Goal: Use online tool/utility: Utilize a website feature to perform a specific function

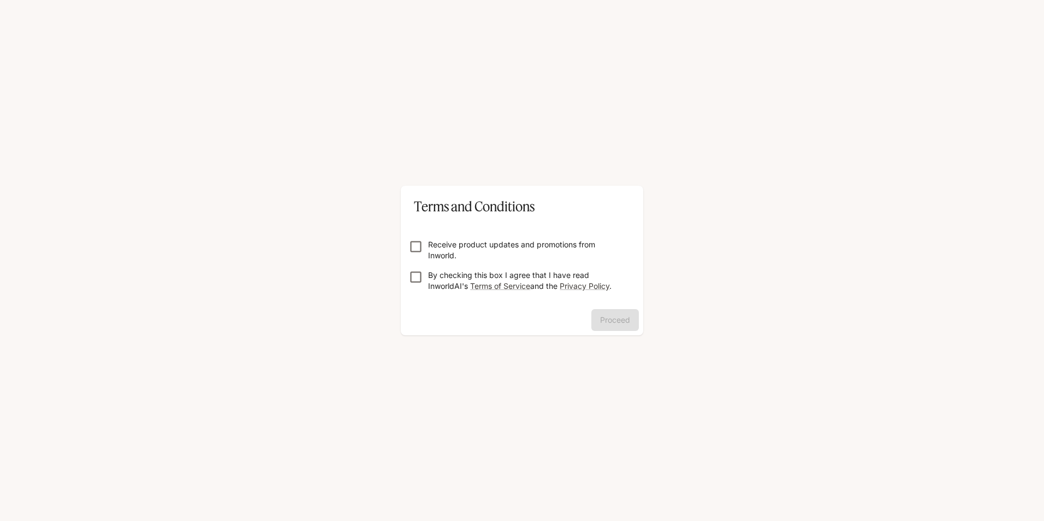
click at [440, 242] on p "Receive product updates and promotions from Inworld." at bounding box center [526, 250] width 197 height 22
click at [434, 268] on form "Receive product updates and promotions from Inworld. By checking this box I agr…" at bounding box center [522, 260] width 225 height 87
click at [437, 281] on p "By checking this box I agree that I have read InworldAI's Terms of Service and …" at bounding box center [526, 281] width 197 height 22
click at [602, 318] on button "Proceed" at bounding box center [615, 320] width 48 height 22
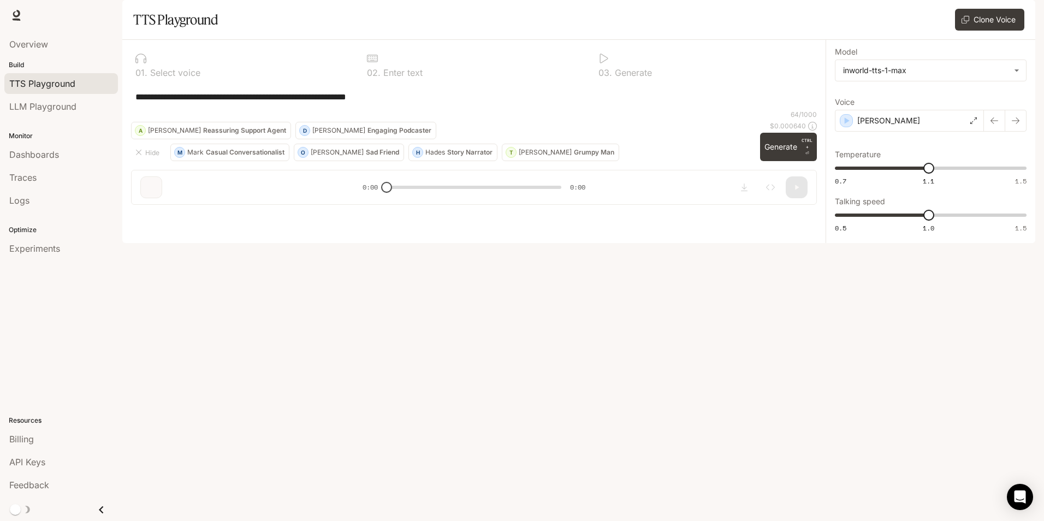
click at [251, 110] on div "**********" at bounding box center [474, 97] width 686 height 26
click at [849, 132] on div "[PERSON_NAME]" at bounding box center [909, 121] width 149 height 22
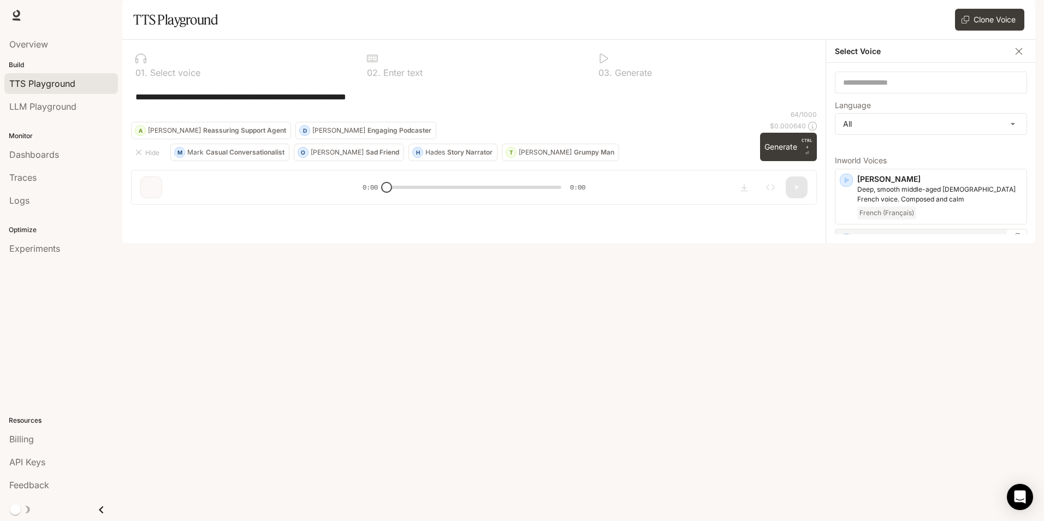
click at [846, 246] on icon "button" at bounding box center [846, 240] width 11 height 11
click at [847, 184] on icon "button" at bounding box center [847, 180] width 5 height 7
click at [847, 304] on icon "button" at bounding box center [847, 300] width 5 height 7
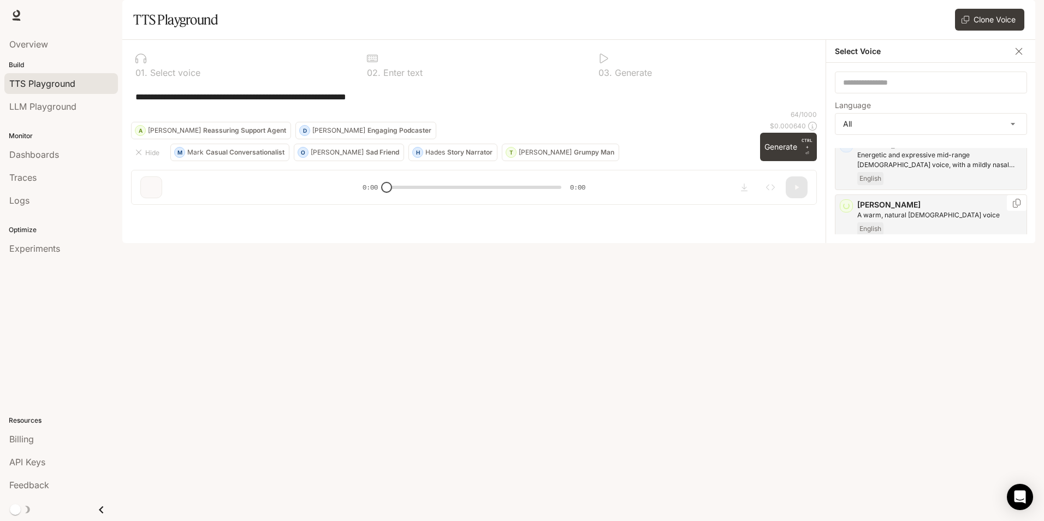
scroll to position [109, 0]
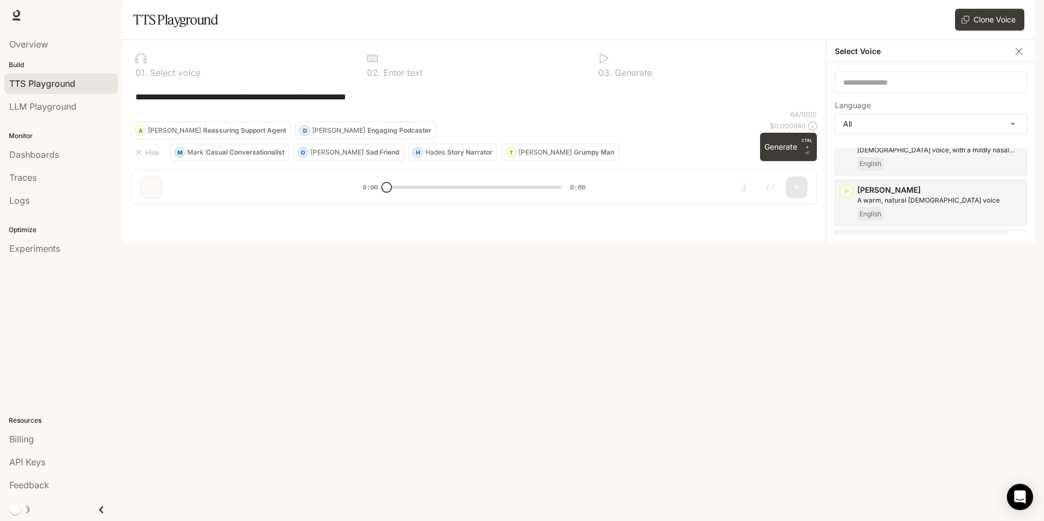
click at [846, 245] on icon "button" at bounding box center [847, 241] width 5 height 7
click at [842, 324] on div "[PERSON_NAME] [DEMOGRAPHIC_DATA] [DEMOGRAPHIC_DATA] with a refined and articula…" at bounding box center [931, 318] width 192 height 56
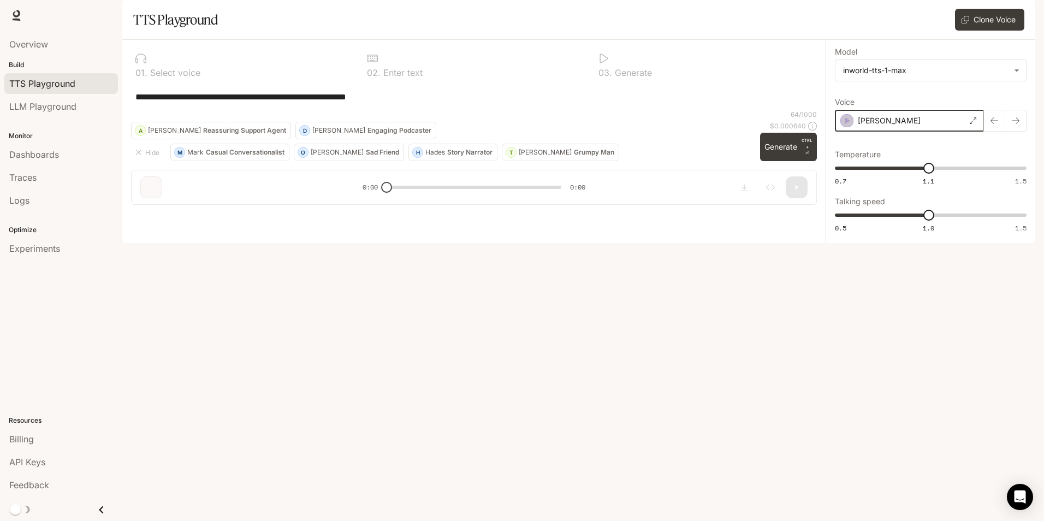
click at [848, 126] on icon "button" at bounding box center [847, 120] width 11 height 11
click at [877, 126] on p "[PERSON_NAME]" at bounding box center [888, 120] width 63 height 11
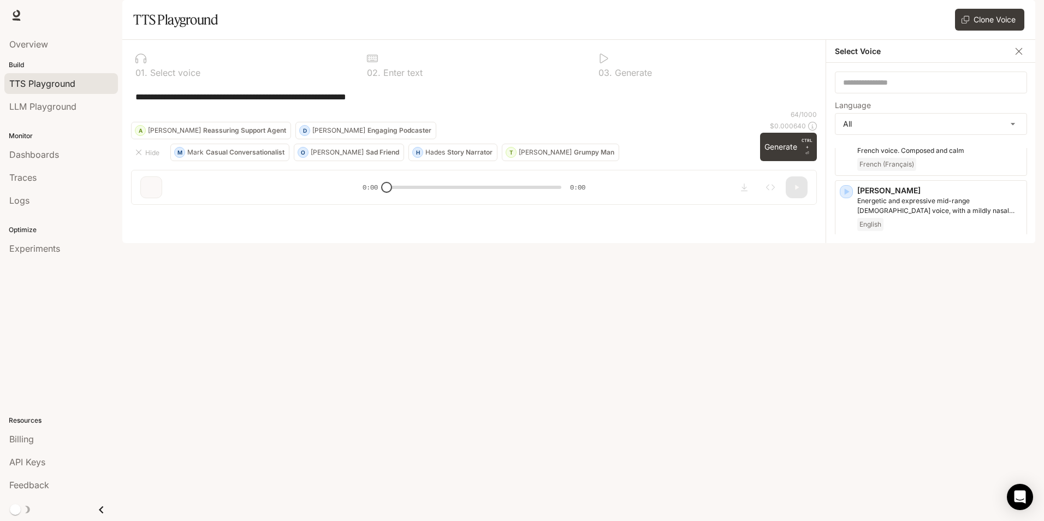
scroll to position [55, 0]
click at [846, 419] on icon "button" at bounding box center [847, 416] width 5 height 7
click at [848, 417] on icon "button" at bounding box center [846, 411] width 11 height 11
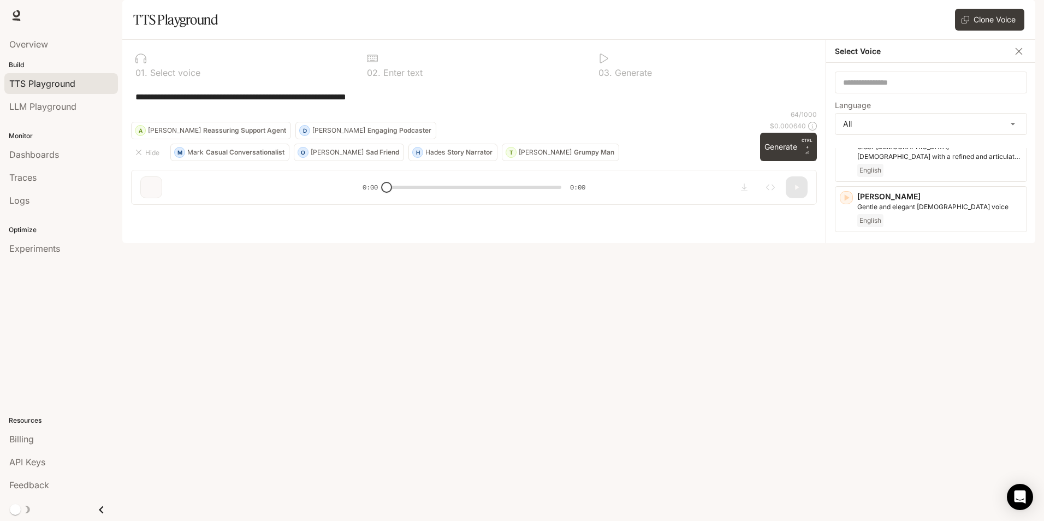
click at [847, 313] on icon "button" at bounding box center [846, 308] width 11 height 11
click at [843, 374] on icon "button" at bounding box center [846, 368] width 11 height 11
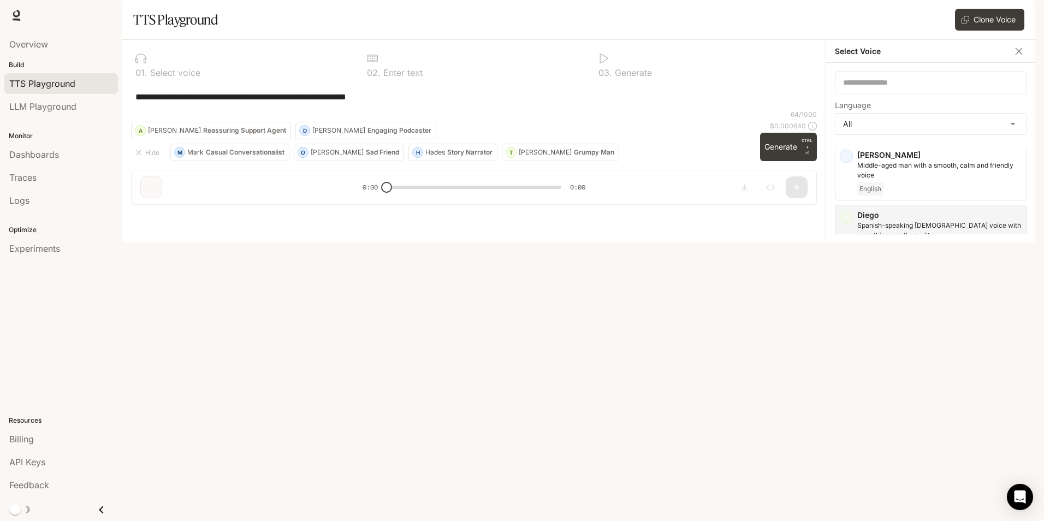
scroll to position [382, 0]
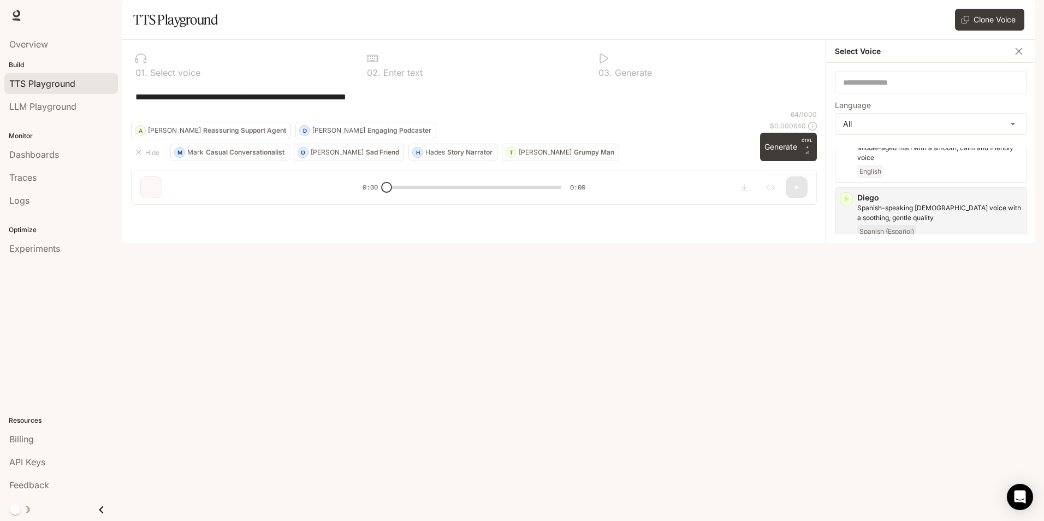
click at [844, 324] on icon "button" at bounding box center [846, 318] width 11 height 11
click at [843, 384] on icon "button" at bounding box center [846, 378] width 11 height 11
click at [845, 444] on icon "button" at bounding box center [846, 438] width 11 height 11
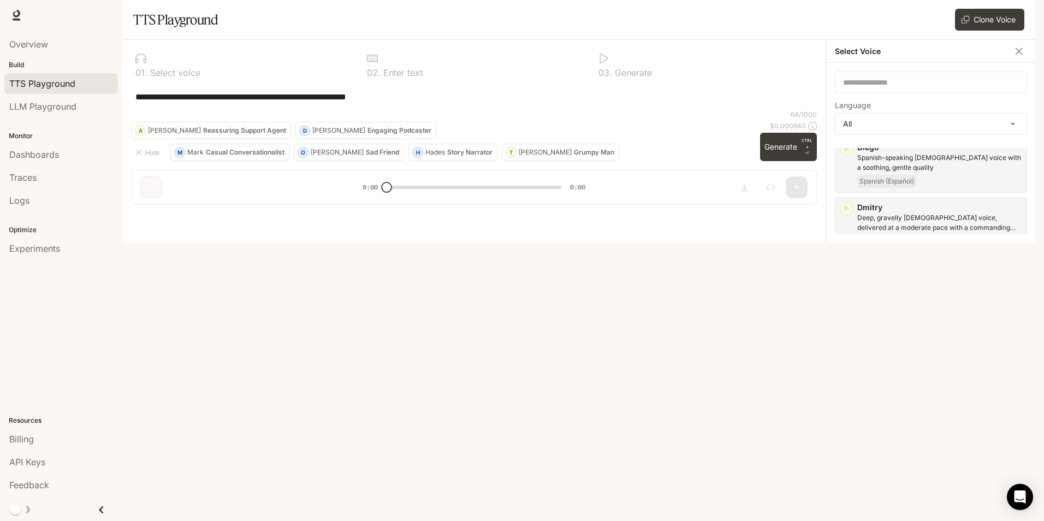
scroll to position [437, 0]
click at [845, 447] on icon "button" at bounding box center [847, 444] width 5 height 7
click at [845, 398] on icon "button" at bounding box center [847, 395] width 5 height 7
click at [845, 458] on icon "button" at bounding box center [847, 455] width 5 height 7
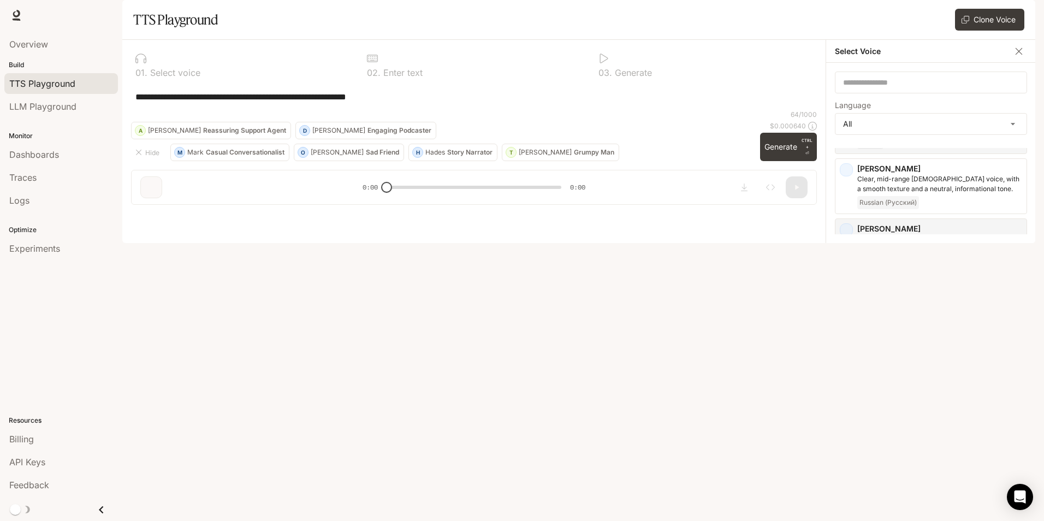
scroll to position [655, 0]
click at [846, 388] on icon "button" at bounding box center [847, 386] width 5 height 7
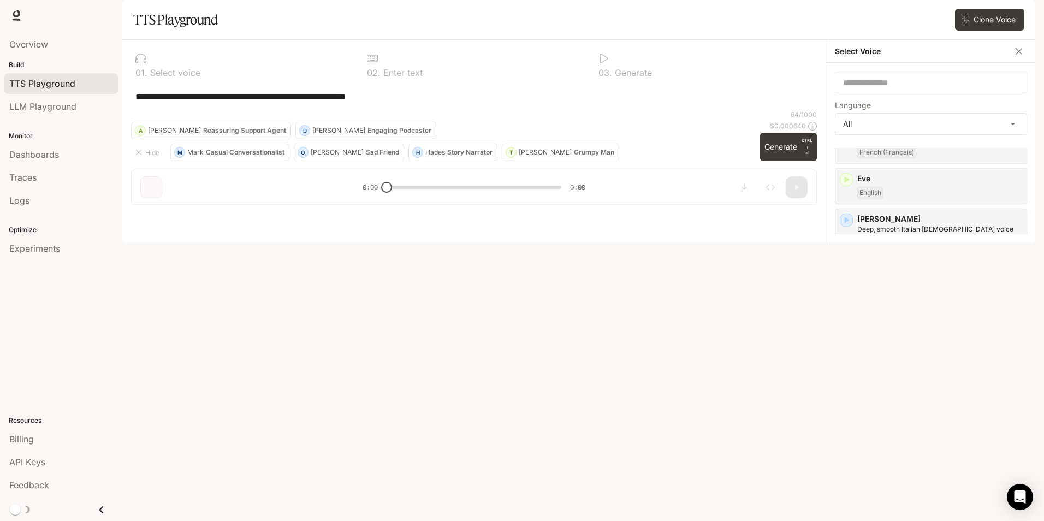
scroll to position [819, 0]
click at [847, 223] on icon "button" at bounding box center [846, 222] width 11 height 11
click at [846, 285] on icon "button" at bounding box center [847, 282] width 5 height 7
click at [844, 345] on icon "button" at bounding box center [846, 342] width 11 height 11
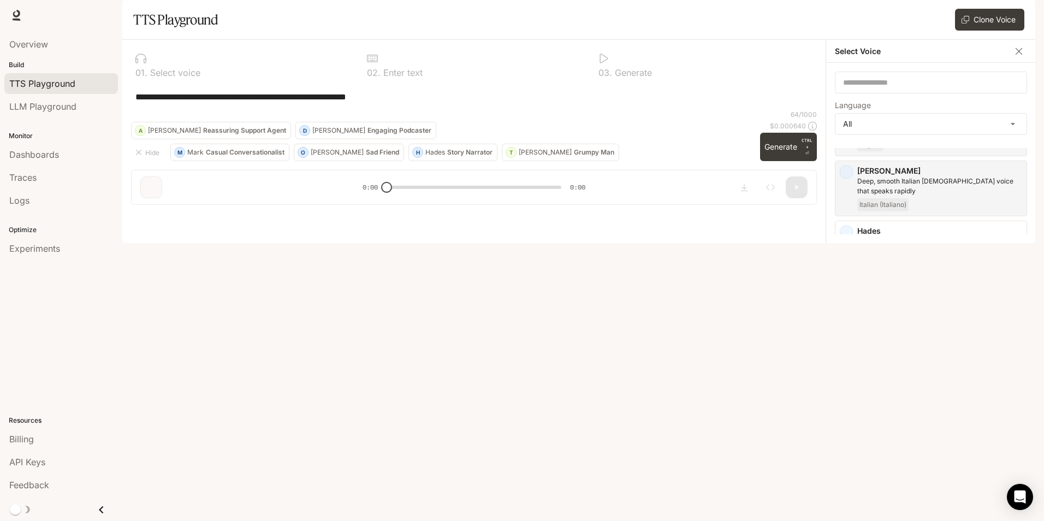
scroll to position [874, 0]
click at [845, 330] on icon "button" at bounding box center [847, 328] width 5 height 7
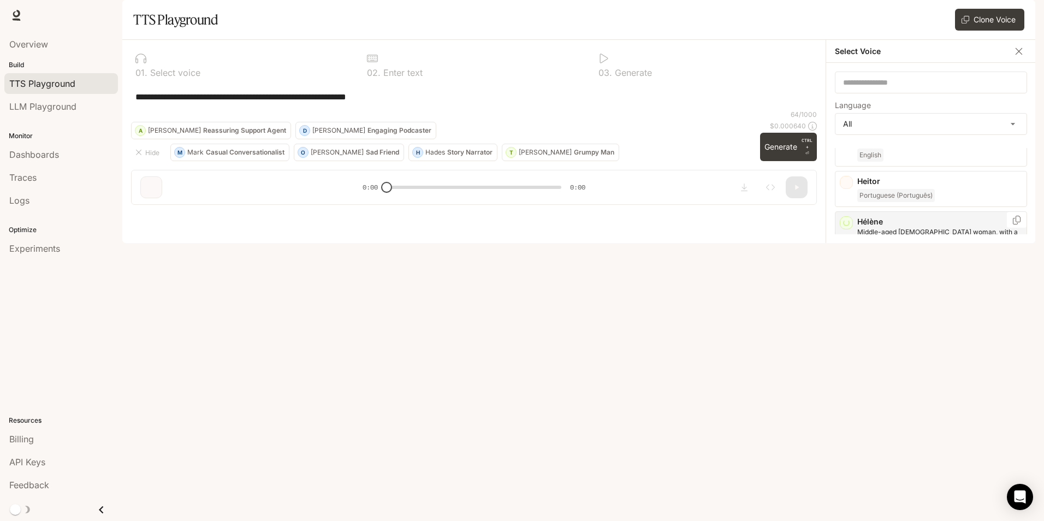
scroll to position [983, 0]
click at [848, 286] on div "button" at bounding box center [846, 279] width 13 height 13
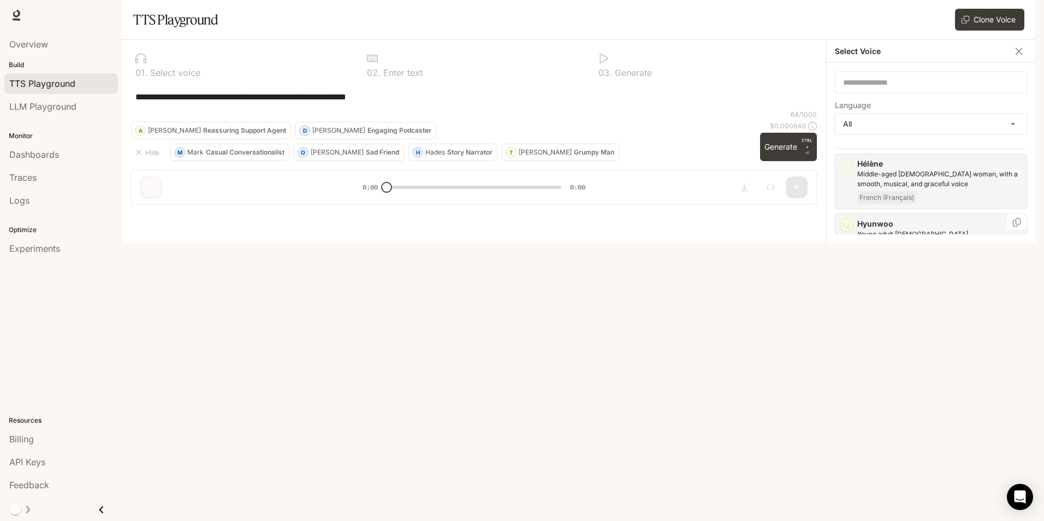
scroll to position [1038, 0]
click at [847, 281] on icon "button" at bounding box center [846, 284] width 11 height 11
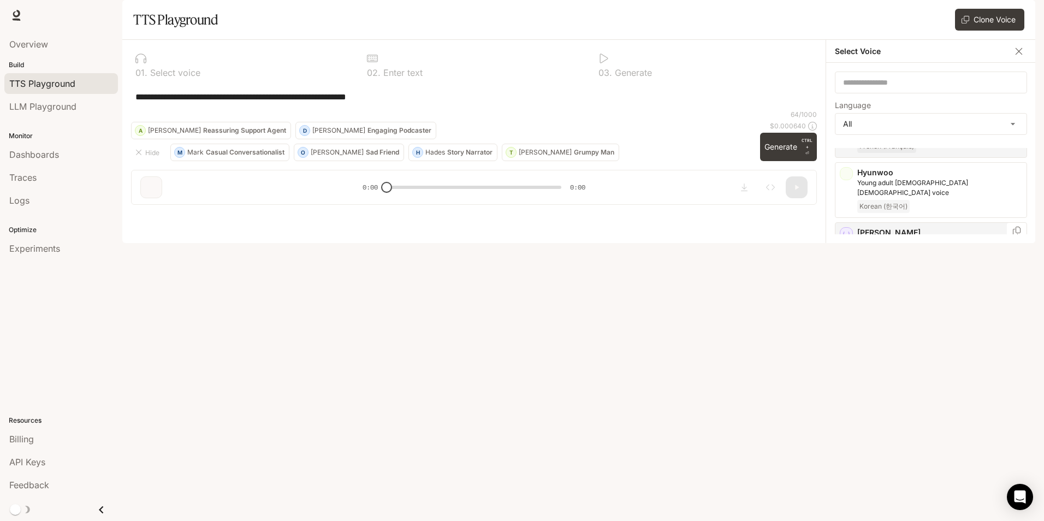
scroll to position [1092, 0]
click at [846, 287] on icon "button" at bounding box center [847, 290] width 5 height 7
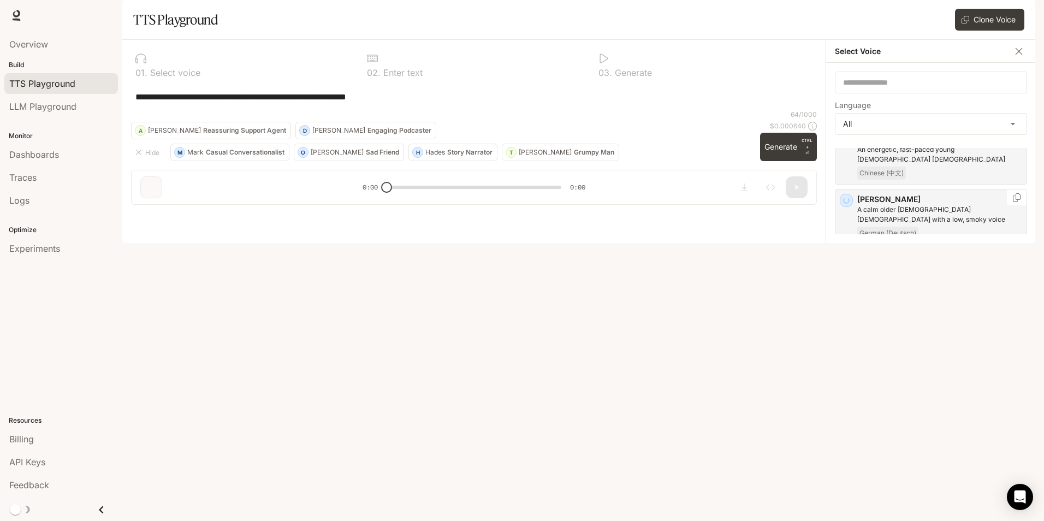
scroll to position [1202, 0]
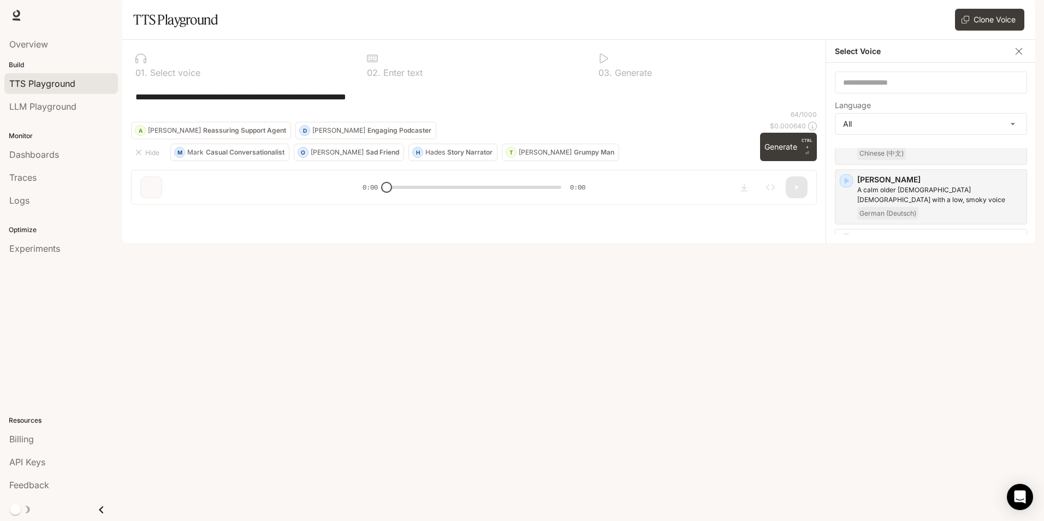
click at [842, 295] on icon "button" at bounding box center [846, 300] width 11 height 11
click at [848, 295] on icon "button" at bounding box center [846, 300] width 11 height 11
click at [843, 355] on icon "button" at bounding box center [846, 360] width 11 height 11
click at [843, 415] on icon "button" at bounding box center [846, 420] width 11 height 11
click at [845, 477] on icon "button" at bounding box center [847, 480] width 5 height 7
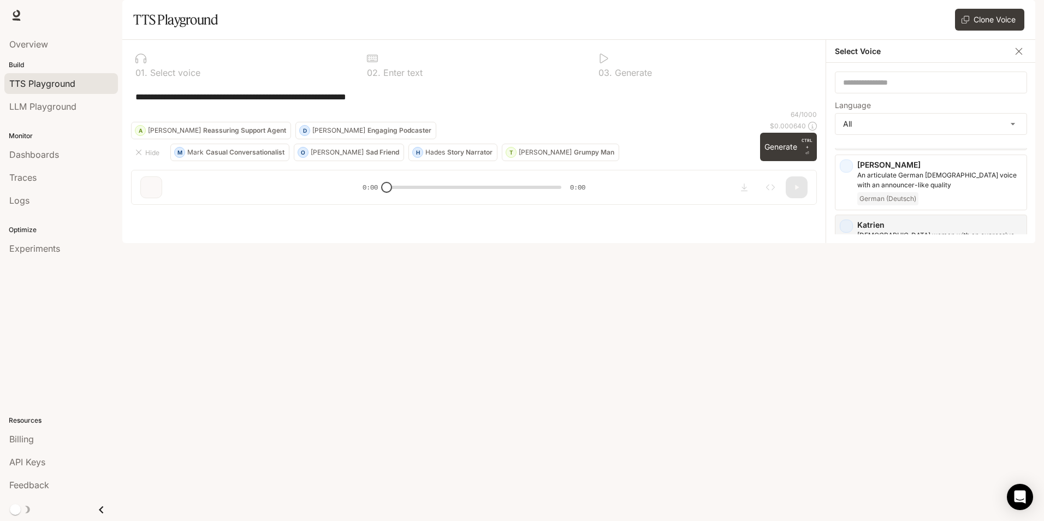
scroll to position [1311, 0]
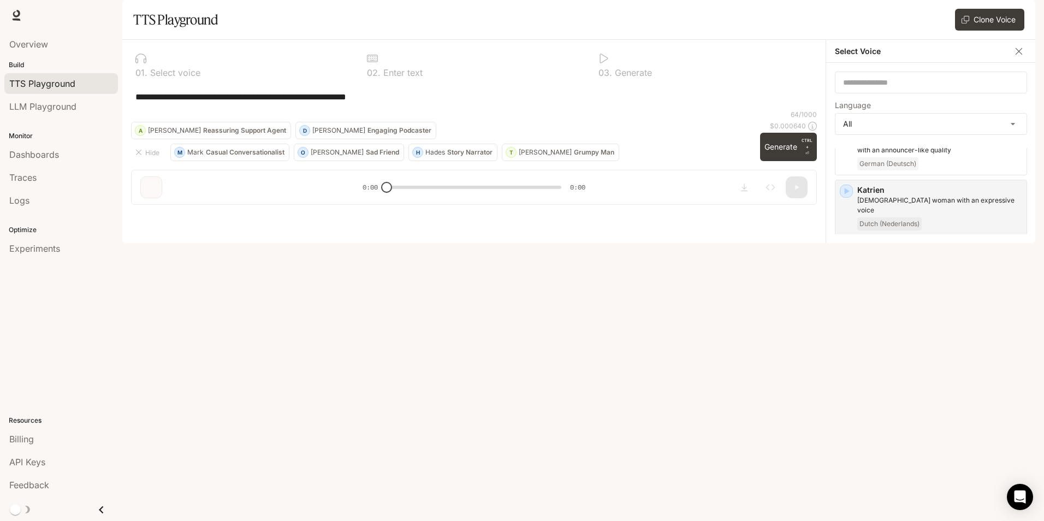
click at [847, 428] on icon "button" at bounding box center [847, 431] width 5 height 7
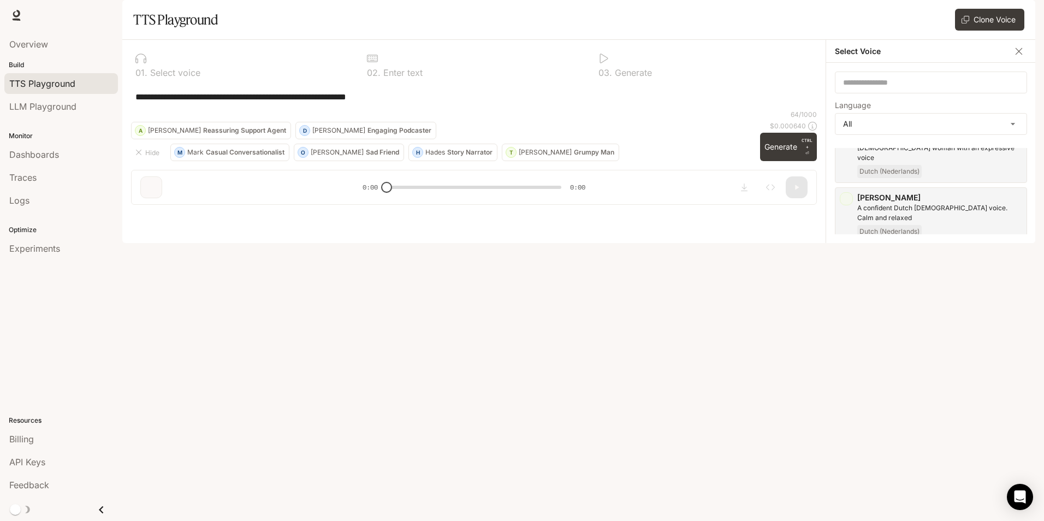
scroll to position [1365, 0]
click at [849, 425] on div "Mark Energetic, expressive man with a rapid-fire delivery English" at bounding box center [931, 448] width 192 height 46
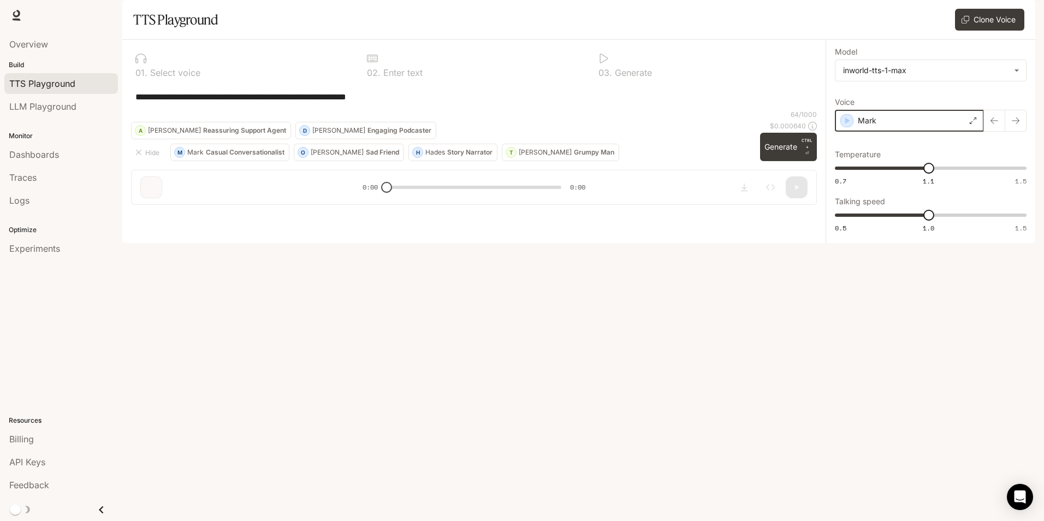
click at [842, 126] on icon "button" at bounding box center [847, 120] width 11 height 11
click at [861, 126] on p "Mark" at bounding box center [866, 120] width 19 height 11
